Goal: Information Seeking & Learning: Learn about a topic

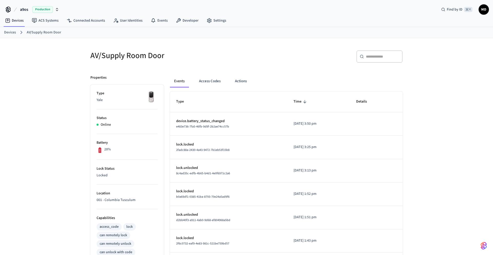
click at [11, 29] on ol "Devices AV/Supply Room Door" at bounding box center [248, 32] width 489 height 7
click at [12, 31] on link "Devices" at bounding box center [10, 32] width 12 height 5
click at [14, 33] on link "Devices" at bounding box center [10, 32] width 12 height 5
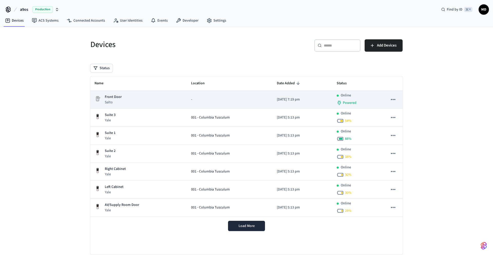
click at [111, 96] on p "Front Door" at bounding box center [113, 96] width 17 height 5
click at [127, 98] on div "Front Door Salto" at bounding box center [139, 99] width 88 height 11
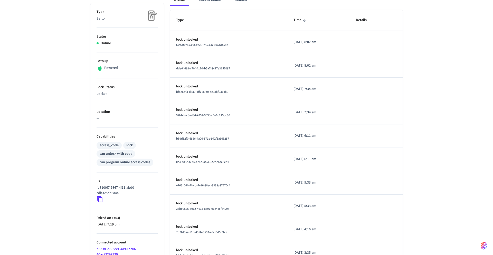
scroll to position [104, 0]
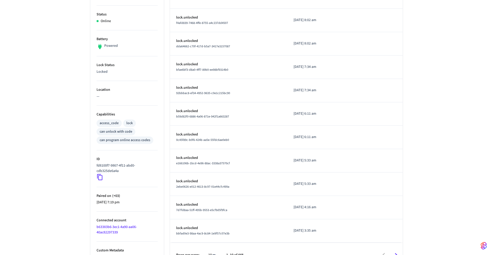
click at [100, 178] on icon at bounding box center [100, 177] width 7 height 7
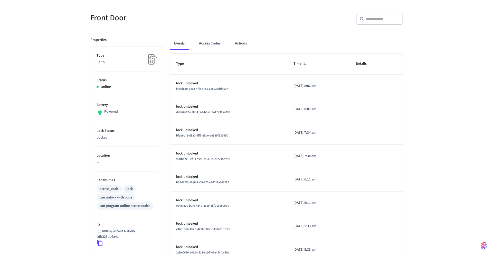
scroll to position [0, 0]
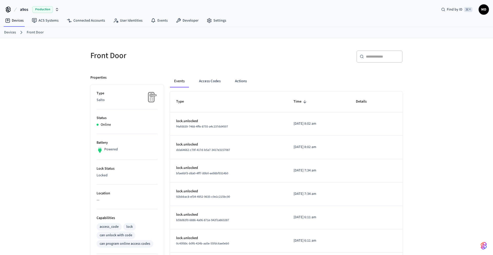
click at [10, 33] on link "Devices" at bounding box center [10, 32] width 12 height 5
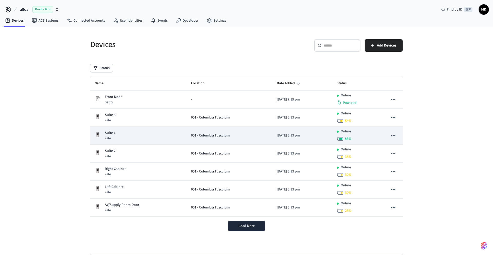
click at [109, 134] on p "Suite 1" at bounding box center [110, 132] width 11 height 5
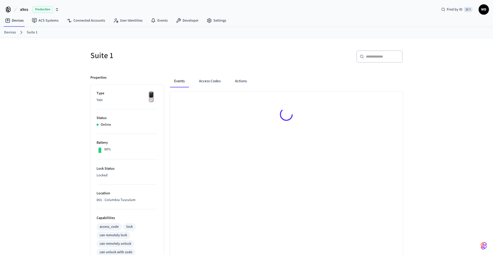
scroll to position [126, 0]
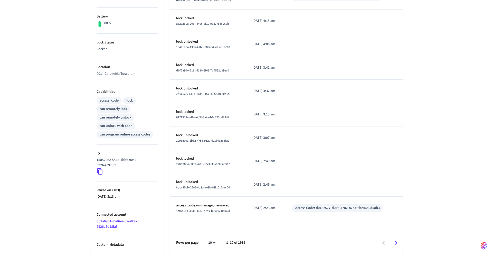
click at [102, 172] on icon at bounding box center [100, 171] width 7 height 7
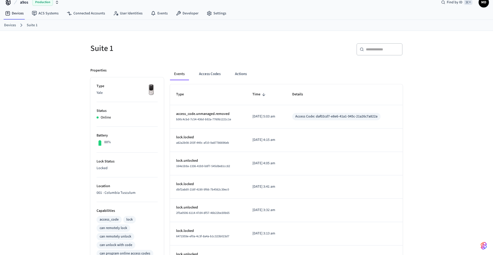
scroll to position [0, 0]
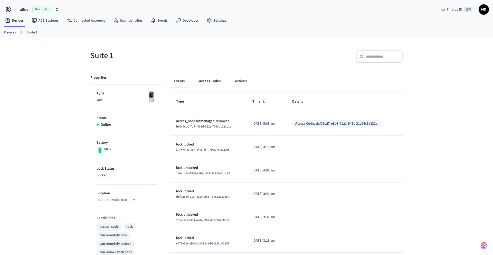
click at [205, 81] on button "Access Codes" at bounding box center [210, 81] width 30 height 12
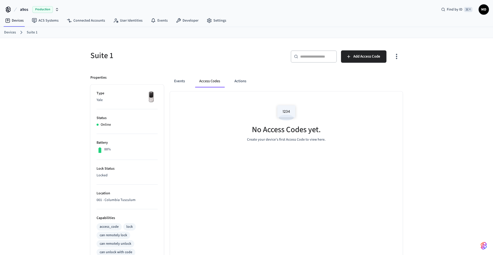
click at [14, 31] on link "Devices" at bounding box center [10, 32] width 12 height 5
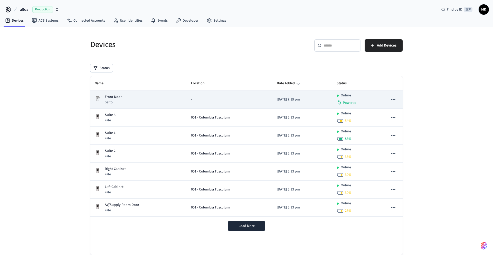
click at [106, 93] on td "Front Door Salto" at bounding box center [138, 100] width 97 height 18
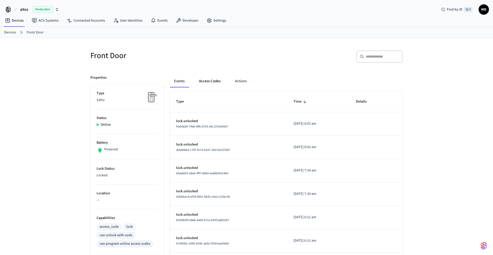
click at [205, 82] on button "Access Codes" at bounding box center [210, 81] width 30 height 12
click at [206, 80] on button "Access Codes" at bounding box center [210, 81] width 30 height 12
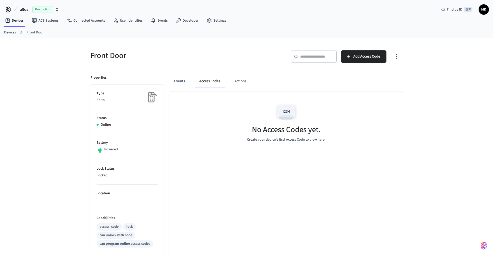
click at [11, 30] on link "Devices" at bounding box center [10, 32] width 12 height 5
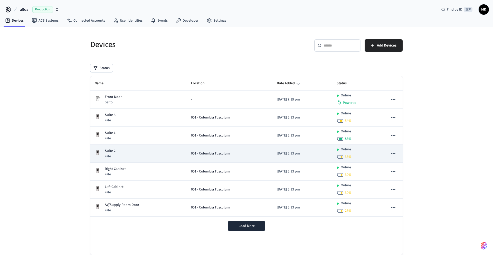
click at [111, 154] on p "Yale" at bounding box center [110, 156] width 11 height 5
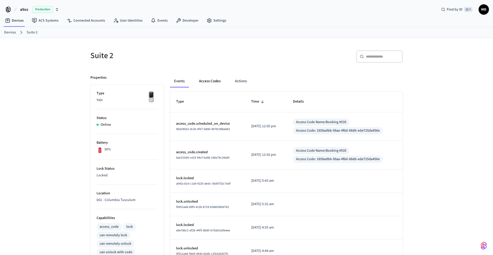
click at [207, 80] on button "Access Codes" at bounding box center [210, 81] width 30 height 12
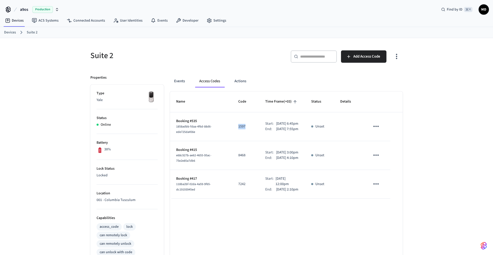
drag, startPoint x: 228, startPoint y: 128, endPoint x: 244, endPoint y: 128, distance: 16.2
click at [244, 128] on td "1597" at bounding box center [245, 126] width 27 height 29
click at [13, 34] on link "Devices" at bounding box center [10, 32] width 12 height 5
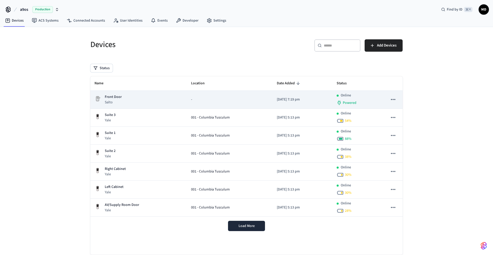
click at [118, 99] on p "Front Door" at bounding box center [113, 96] width 17 height 5
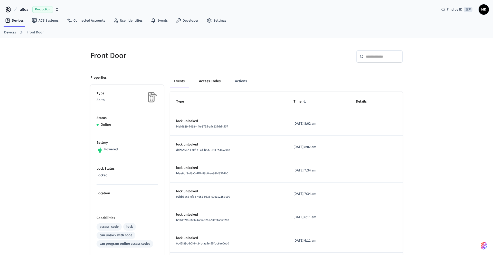
click at [211, 79] on button "Access Codes" at bounding box center [210, 81] width 30 height 12
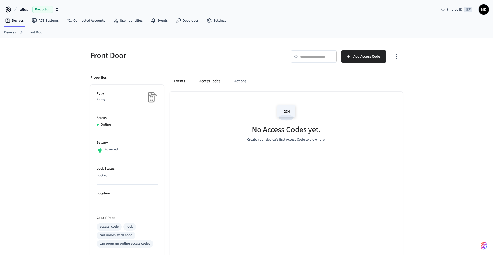
click at [182, 75] on button "Events" at bounding box center [179, 81] width 19 height 12
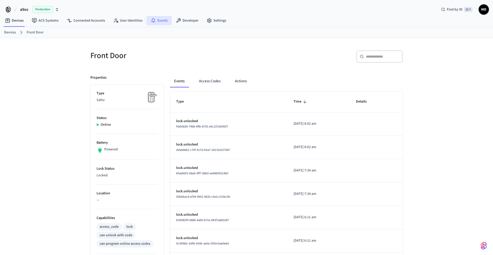
click at [155, 21] on link "Events" at bounding box center [159, 20] width 25 height 9
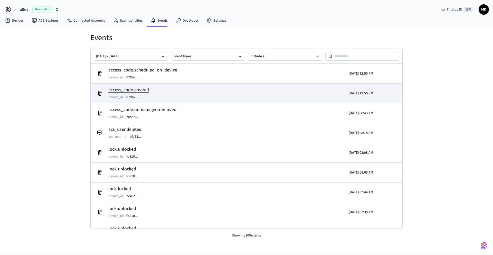
click at [136, 87] on h2 "access_code.created" at bounding box center [128, 89] width 41 height 7
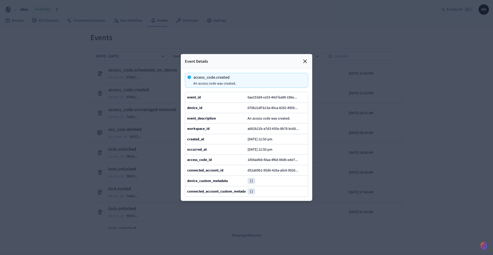
click at [305, 61] on icon at bounding box center [305, 61] width 3 height 3
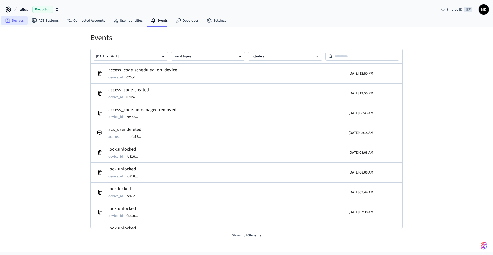
click at [20, 18] on link "Devices" at bounding box center [14, 20] width 27 height 9
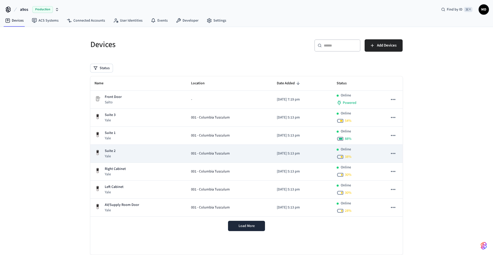
click at [106, 151] on p "Suite 2" at bounding box center [110, 150] width 11 height 5
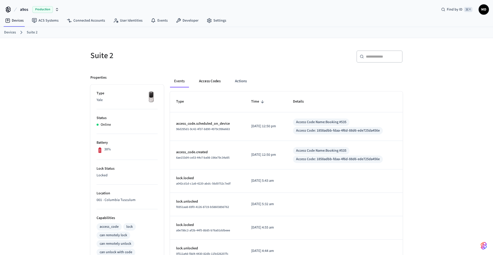
click at [208, 85] on button "Access Codes" at bounding box center [210, 81] width 30 height 12
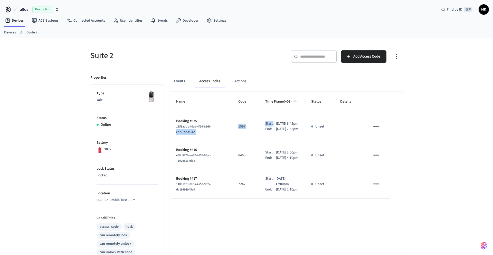
drag, startPoint x: 227, startPoint y: 129, endPoint x: 254, endPoint y: 129, distance: 27.5
click at [254, 129] on tr "Booking #535 1858adbb-fdaa-4f6d-88d6-ede725da456e 1597 Start: Sep 30th 2025 6:4…" at bounding box center [286, 126] width 233 height 29
click at [244, 128] on p "1597" at bounding box center [245, 126] width 15 height 5
click at [232, 129] on td "1597" at bounding box center [245, 126] width 27 height 29
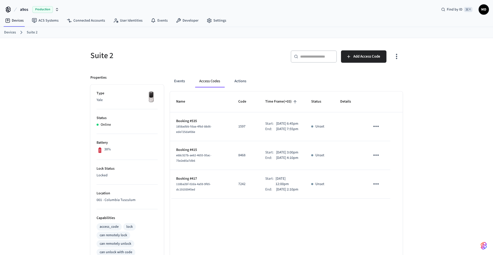
click at [14, 34] on link "Devices" at bounding box center [10, 32] width 12 height 5
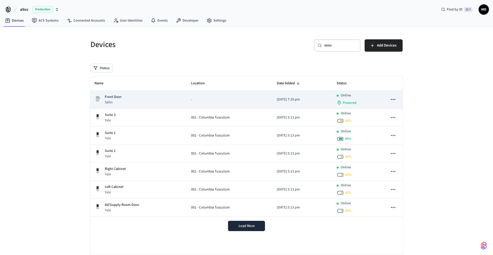
click at [112, 97] on p "Front Door" at bounding box center [113, 96] width 17 height 5
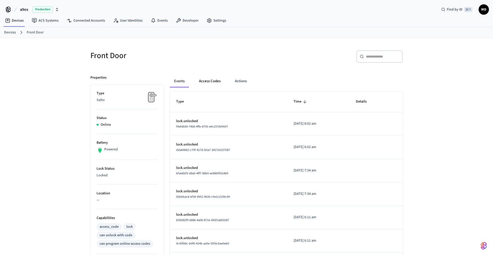
click at [206, 83] on button "Access Codes" at bounding box center [210, 81] width 30 height 12
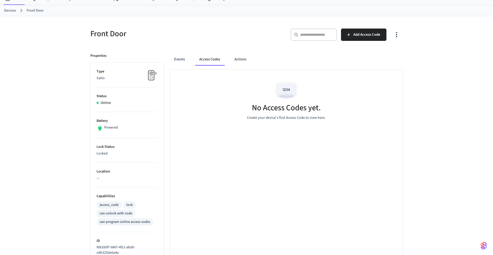
scroll to position [22, 0]
drag, startPoint x: 94, startPoint y: 79, endPoint x: 125, endPoint y: 79, distance: 31.1
click at [125, 79] on ul "Type Salto Status Online Battery Powered Lock Status Locked Location — Capabili…" at bounding box center [126, 203] width 73 height 280
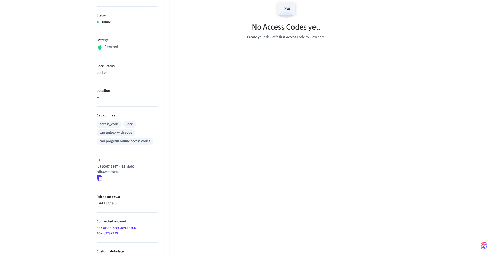
scroll to position [109, 0]
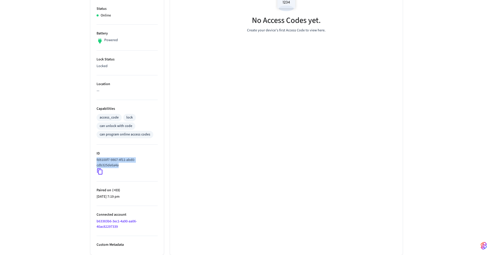
drag, startPoint x: 95, startPoint y: 159, endPoint x: 124, endPoint y: 171, distance: 31.3
click at [124, 172] on ul "Type Salto Status Online Battery Powered Lock Status Locked Location — Capabili…" at bounding box center [126, 115] width 73 height 280
drag, startPoint x: 125, startPoint y: 228, endPoint x: 86, endPoint y: 218, distance: 40.7
click at [86, 218] on div "Properties Type Salto Status Online Battery Powered Lock Status Locked Location…" at bounding box center [124, 107] width 80 height 295
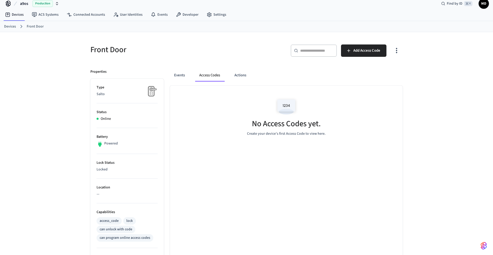
scroll to position [0, 0]
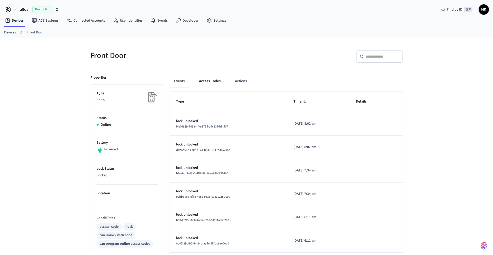
click at [211, 81] on button "Access Codes" at bounding box center [210, 81] width 30 height 12
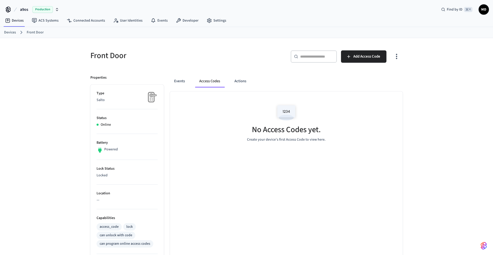
click at [12, 34] on link "Devices" at bounding box center [10, 32] width 12 height 5
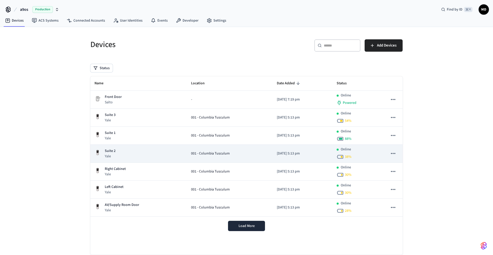
click at [112, 155] on p "Yale" at bounding box center [110, 156] width 11 height 5
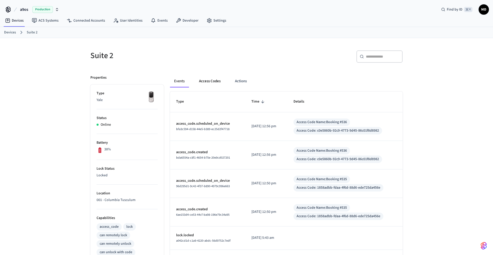
click at [216, 82] on button "Access Codes" at bounding box center [210, 81] width 30 height 12
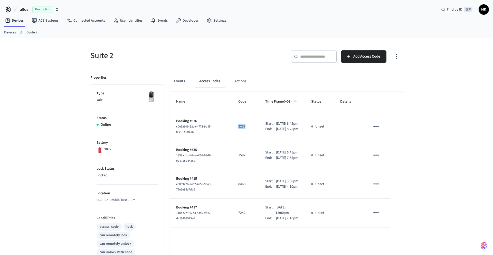
drag, startPoint x: 230, startPoint y: 129, endPoint x: 248, endPoint y: 129, distance: 17.2
click at [248, 129] on td "2257" at bounding box center [245, 126] width 27 height 29
click at [247, 141] on td "2257" at bounding box center [245, 126] width 27 height 29
click at [157, 21] on link "Events" at bounding box center [159, 20] width 25 height 9
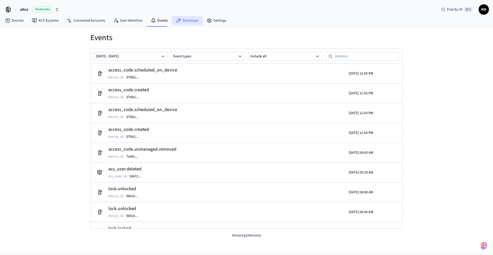
click at [184, 19] on link "Developer" at bounding box center [187, 20] width 31 height 9
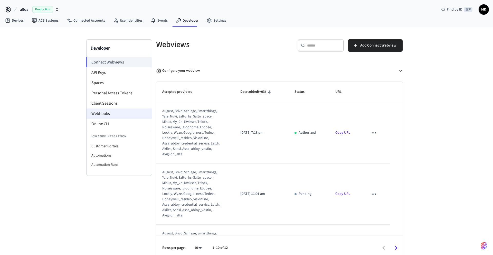
click at [109, 115] on li "Webhooks" at bounding box center [119, 113] width 65 height 10
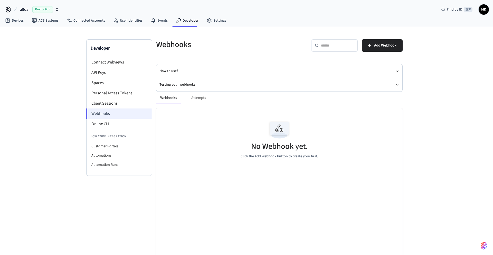
click at [109, 115] on li "Webhooks" at bounding box center [119, 113] width 66 height 10
click at [198, 99] on div "Webhooks Attempts" at bounding box center [279, 98] width 247 height 12
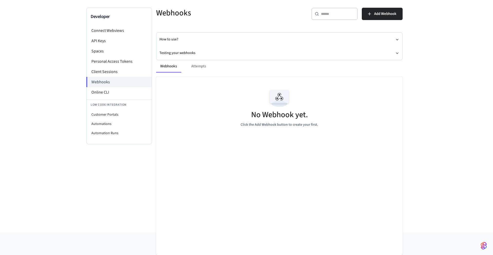
click at [166, 63] on button "Webhooks" at bounding box center [168, 66] width 25 height 12
click at [376, 11] on span "Add Webhook" at bounding box center [385, 14] width 22 height 7
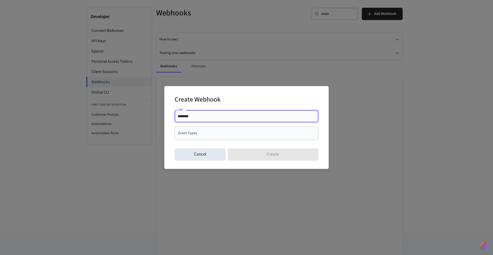
click at [243, 115] on input "********" at bounding box center [247, 116] width 138 height 5
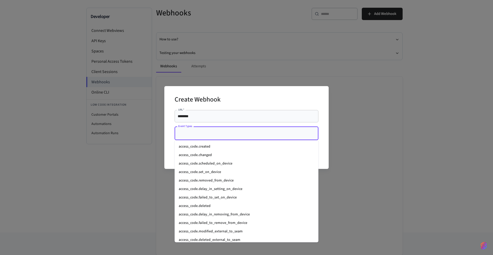
click at [243, 134] on input "Event Types" at bounding box center [243, 133] width 132 height 9
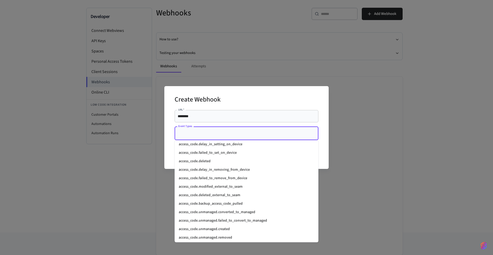
scroll to position [29, 0]
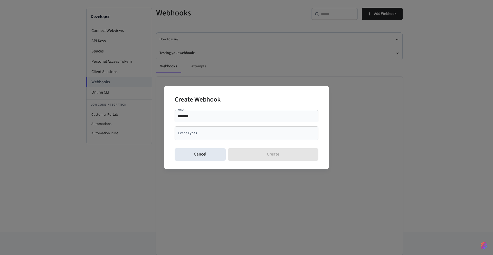
click at [403, 165] on div "Create Webhook URL   * ******** URL   * Event Types Event Types Cancel Create" at bounding box center [246, 127] width 493 height 255
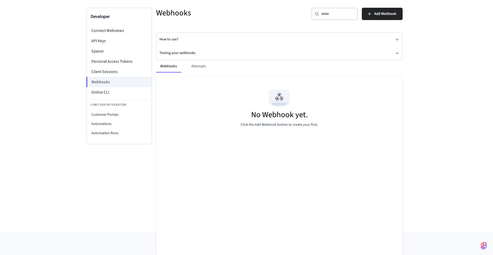
scroll to position [0, 0]
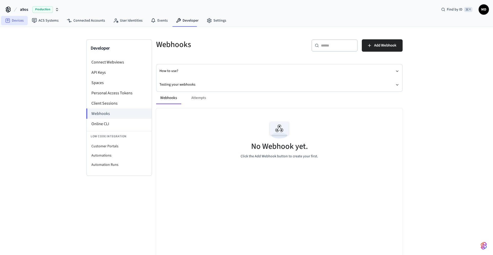
click at [20, 21] on link "Devices" at bounding box center [14, 20] width 27 height 9
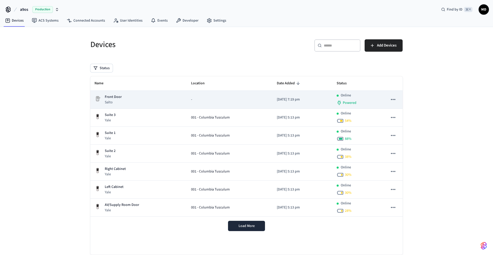
click at [118, 96] on p "Front Door" at bounding box center [113, 96] width 17 height 5
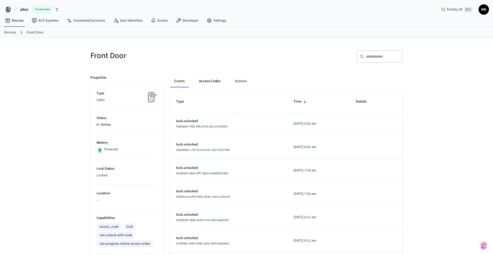
click at [209, 85] on button "Access Codes" at bounding box center [210, 81] width 30 height 12
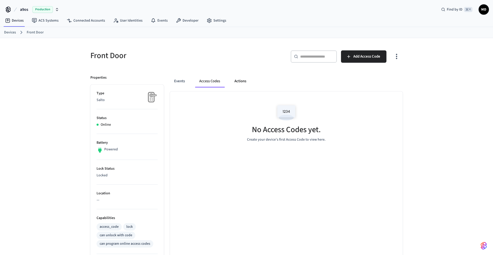
click at [236, 81] on button "Actions" at bounding box center [240, 81] width 20 height 12
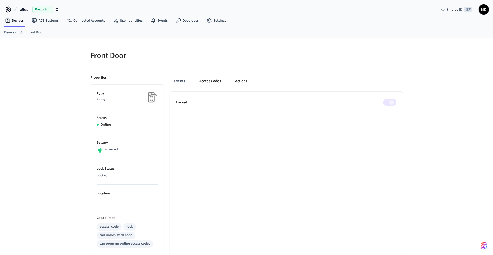
click at [213, 78] on button "Access Codes" at bounding box center [210, 81] width 30 height 12
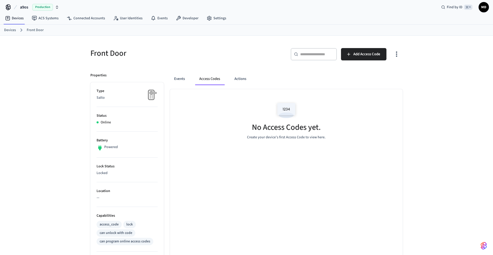
scroll to position [3, 0]
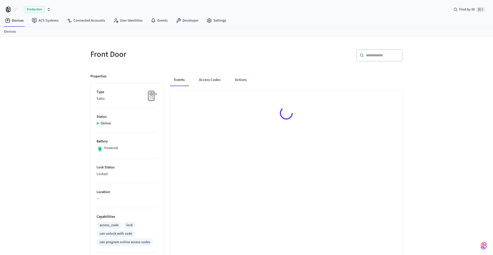
scroll to position [3, 0]
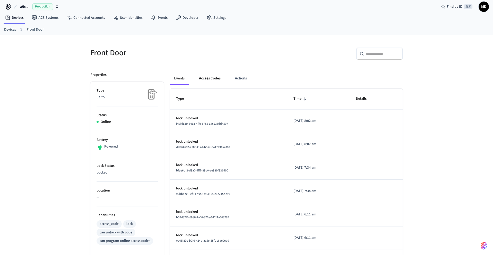
click at [208, 81] on button "Access Codes" at bounding box center [210, 78] width 30 height 12
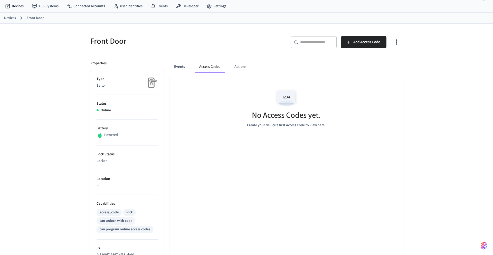
scroll to position [5, 0]
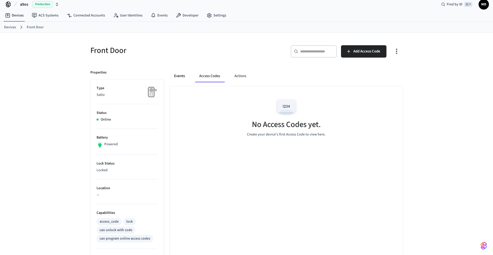
click at [176, 77] on button "Events" at bounding box center [179, 76] width 19 height 12
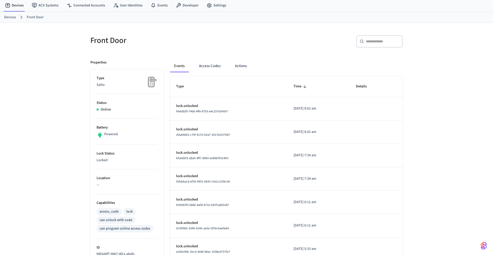
scroll to position [15, 0]
click at [213, 70] on button "Access Codes" at bounding box center [210, 66] width 30 height 12
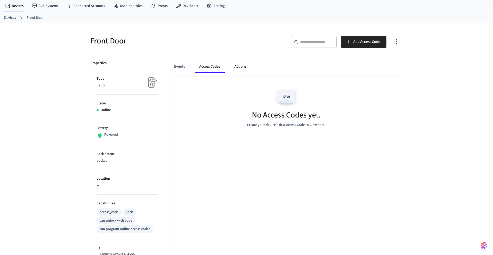
click at [240, 63] on button "Actions" at bounding box center [240, 66] width 20 height 12
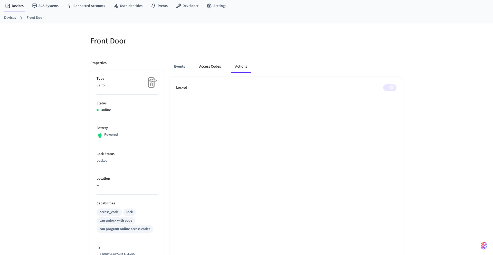
click at [210, 66] on button "Access Codes" at bounding box center [210, 66] width 30 height 12
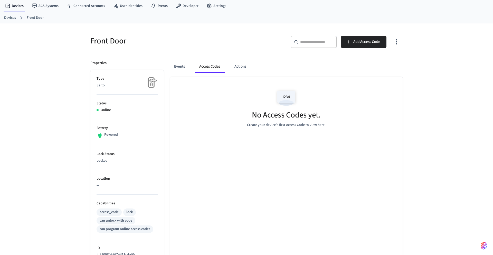
click at [190, 65] on div "Events Access Codes Actions" at bounding box center [286, 66] width 233 height 12
click at [181, 65] on button "Events" at bounding box center [179, 66] width 19 height 12
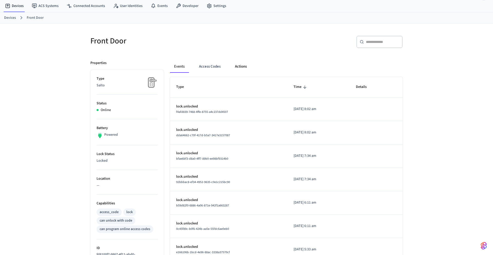
click at [238, 67] on button "Actions" at bounding box center [241, 66] width 20 height 12
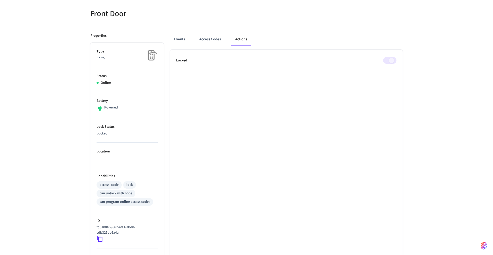
scroll to position [0, 0]
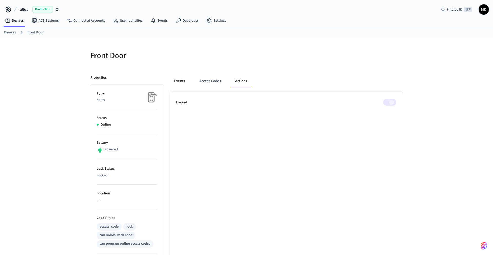
click at [185, 80] on button "Events" at bounding box center [179, 81] width 19 height 12
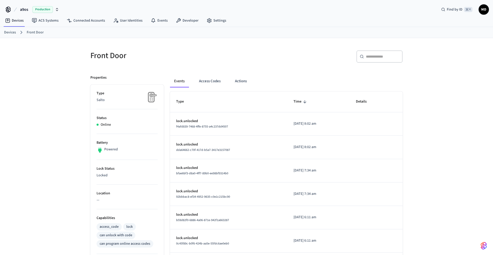
click at [5, 34] on link "Devices" at bounding box center [10, 32] width 12 height 5
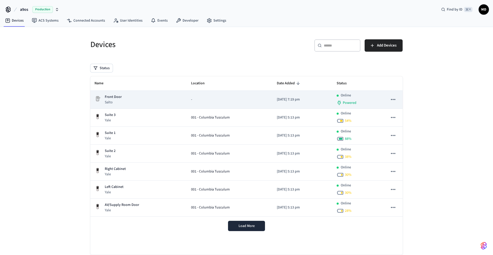
click at [392, 99] on icon "sticky table" at bounding box center [393, 99] width 4 height 1
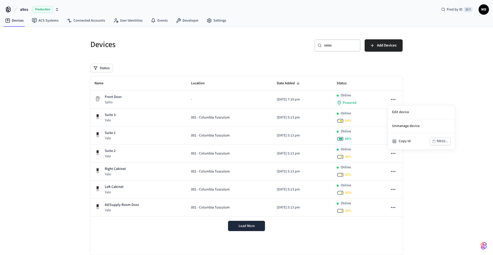
click at [319, 115] on div at bounding box center [246, 127] width 493 height 255
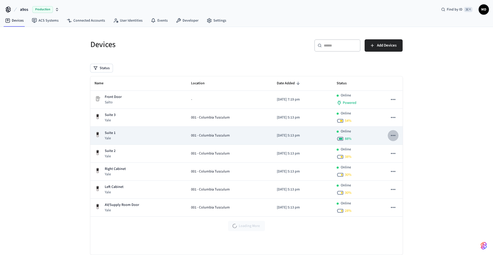
click at [392, 136] on icon "sticky table" at bounding box center [393, 135] width 7 height 7
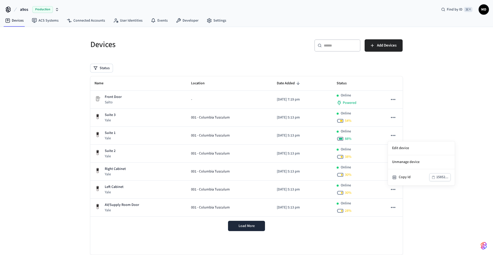
click at [420, 212] on div at bounding box center [246, 127] width 493 height 255
